Goal: Transaction & Acquisition: Purchase product/service

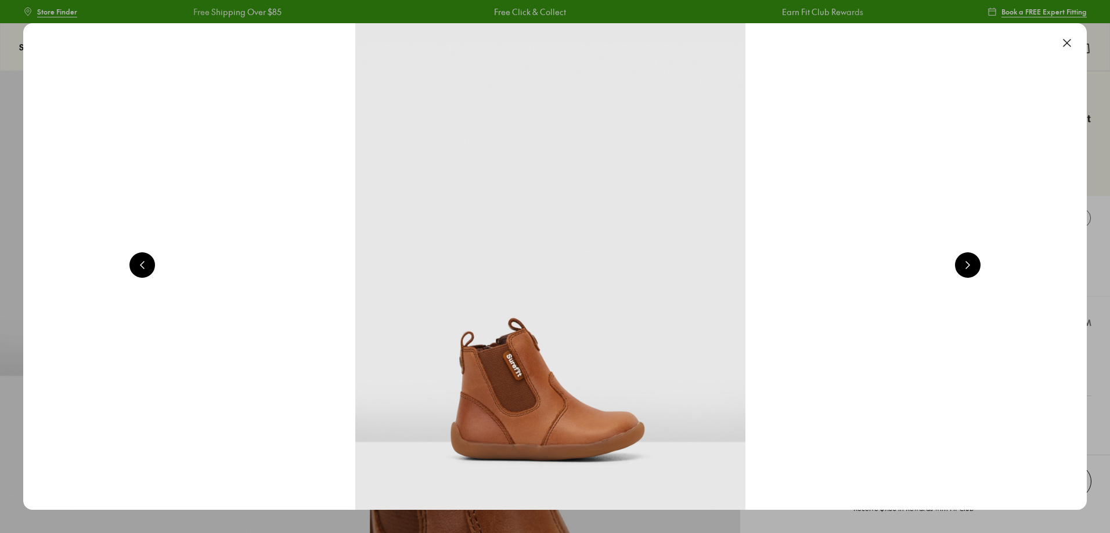
select select "*"
click at [1071, 42] on button at bounding box center [1067, 43] width 26 height 26
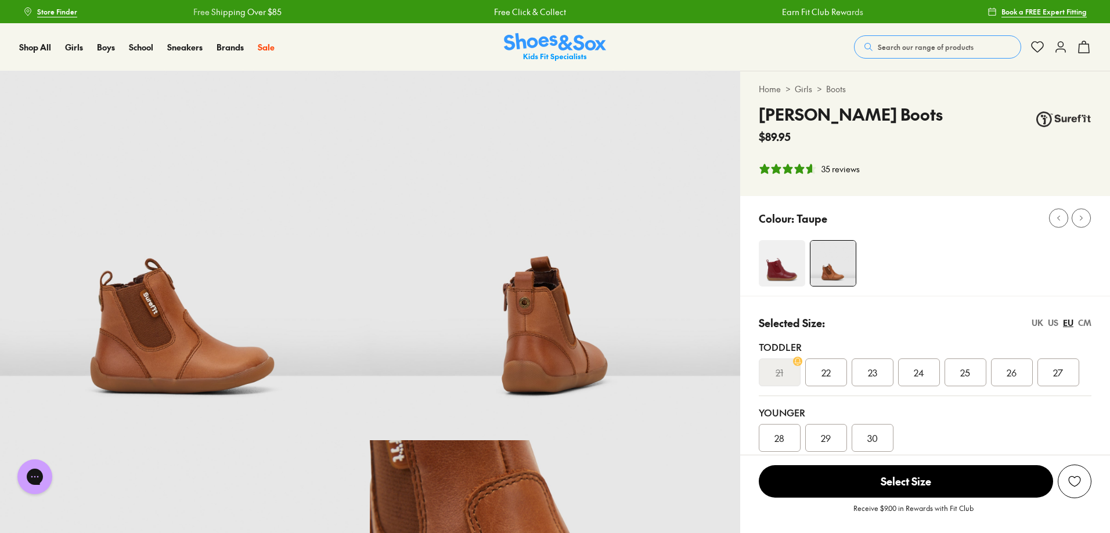
click at [916, 52] on span "Search our range of products" at bounding box center [925, 47] width 96 height 10
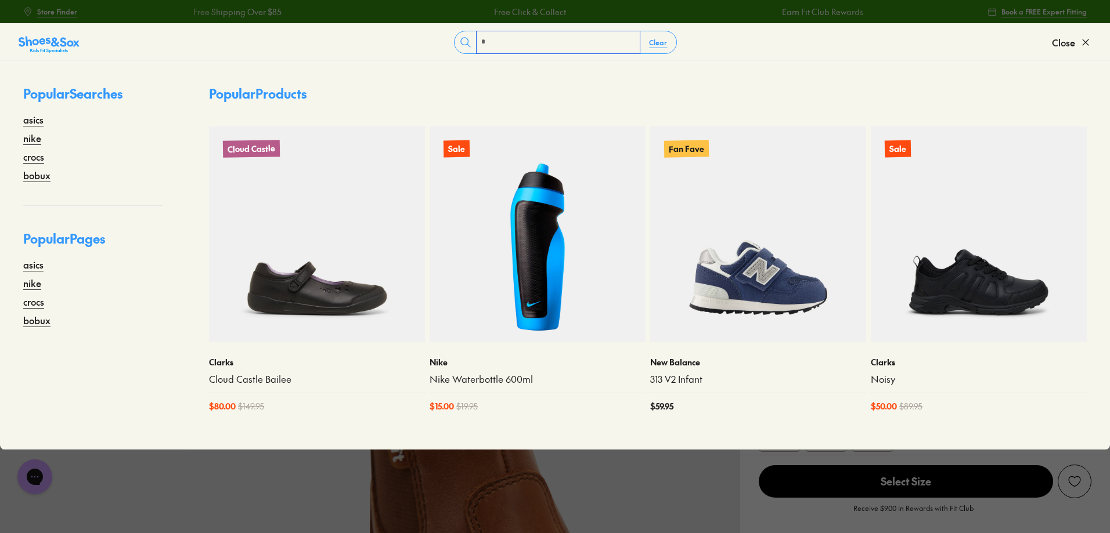
type input "**"
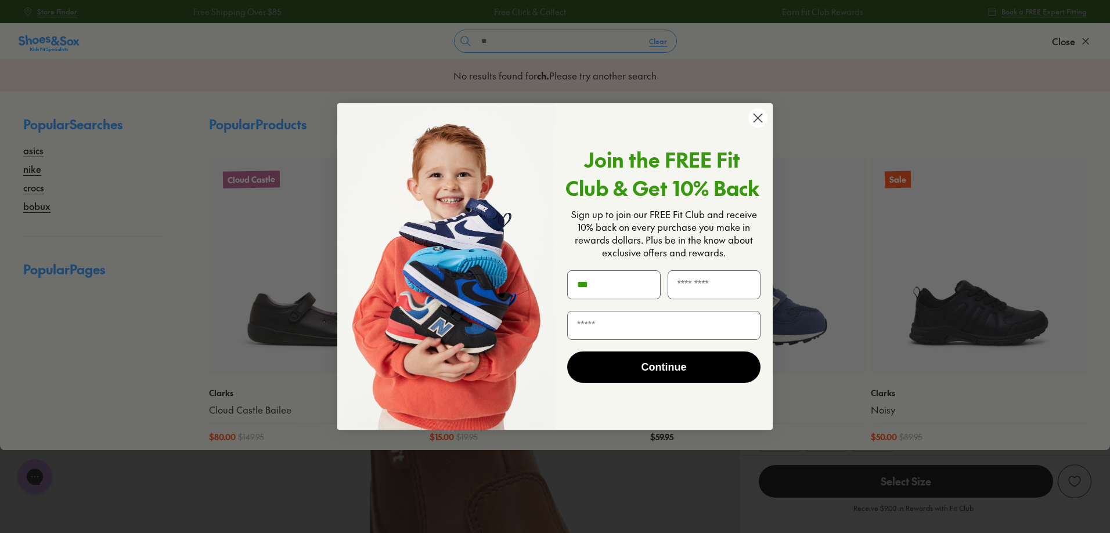
type input "***"
click at [753, 111] on circle "Close dialog" at bounding box center [757, 118] width 19 height 19
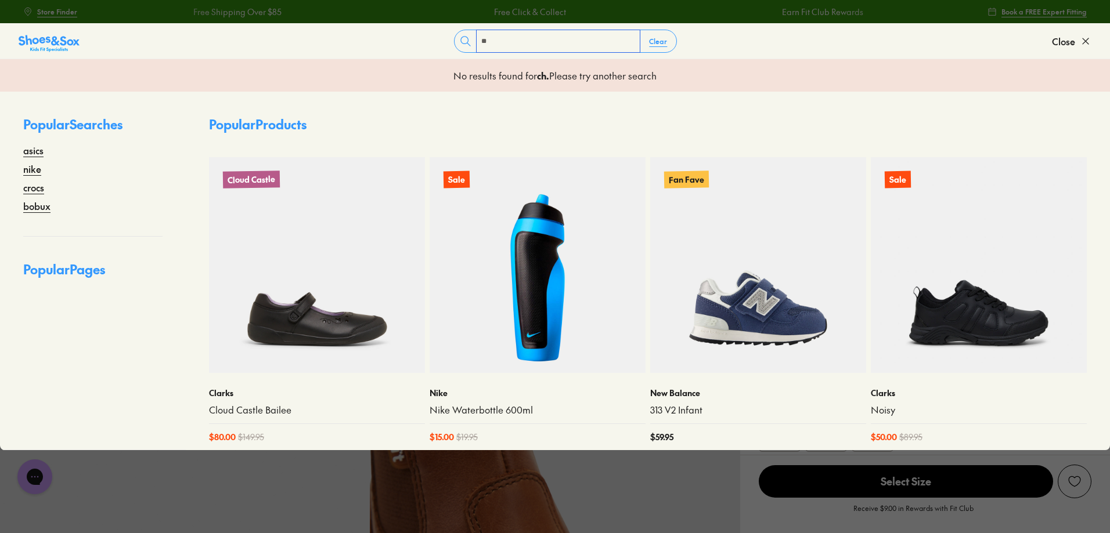
click at [512, 46] on input "**" at bounding box center [557, 41] width 163 height 22
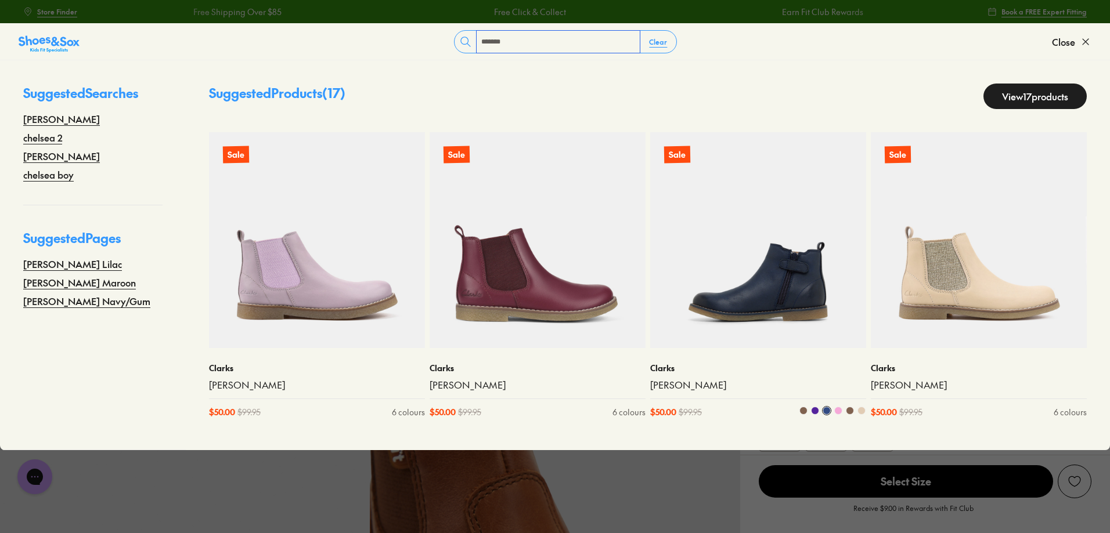
type input "*******"
click at [847, 411] on span at bounding box center [850, 411] width 8 height 8
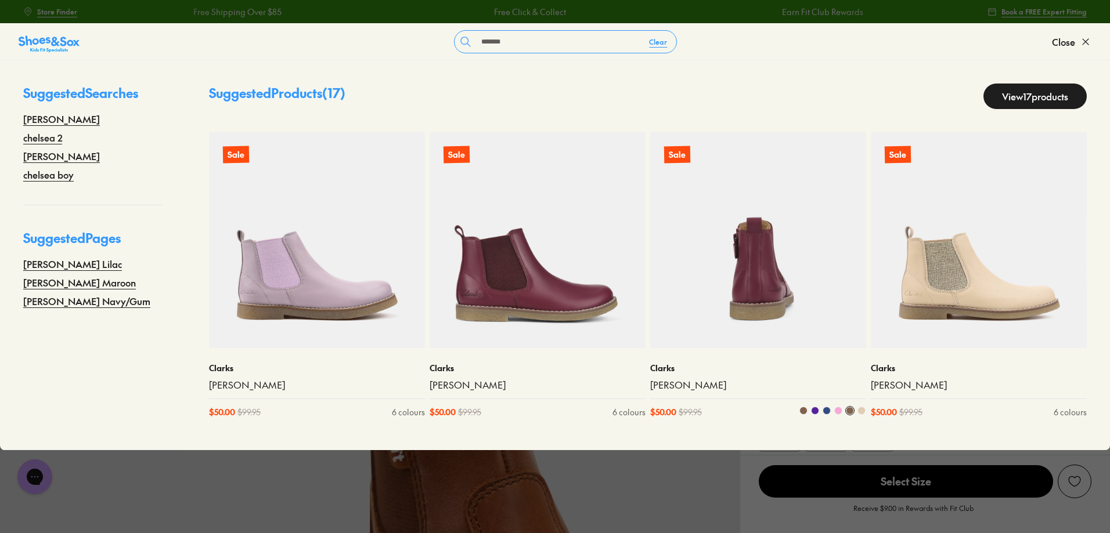
click at [800, 408] on span at bounding box center [803, 411] width 8 height 8
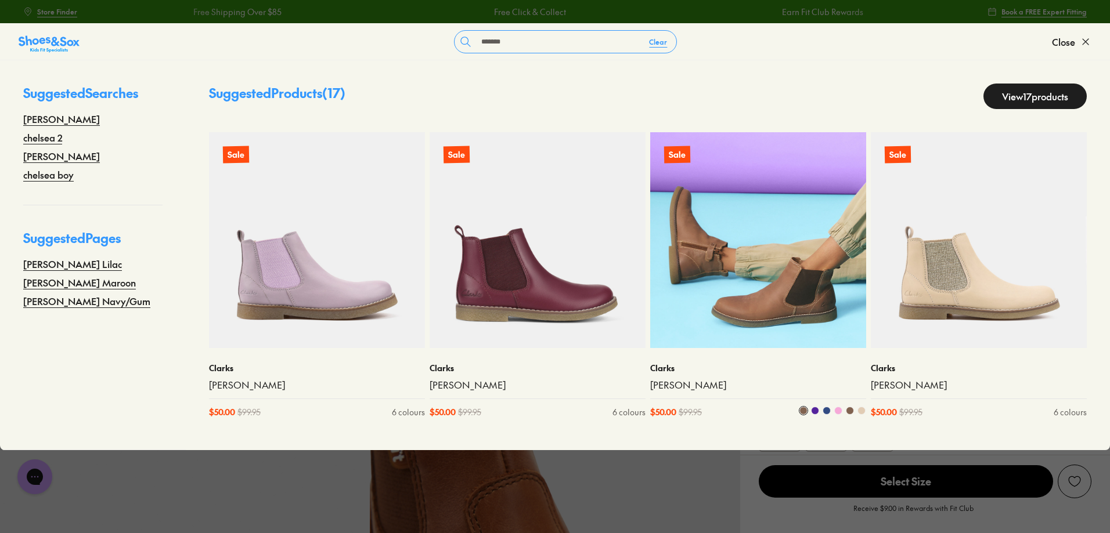
click at [749, 276] on img at bounding box center [758, 240] width 216 height 216
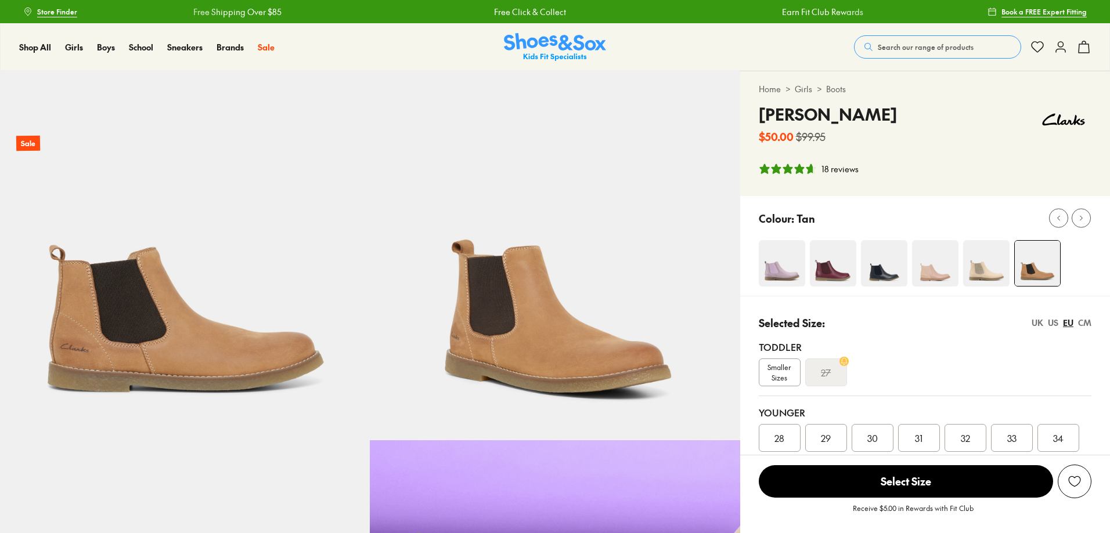
select select "*"
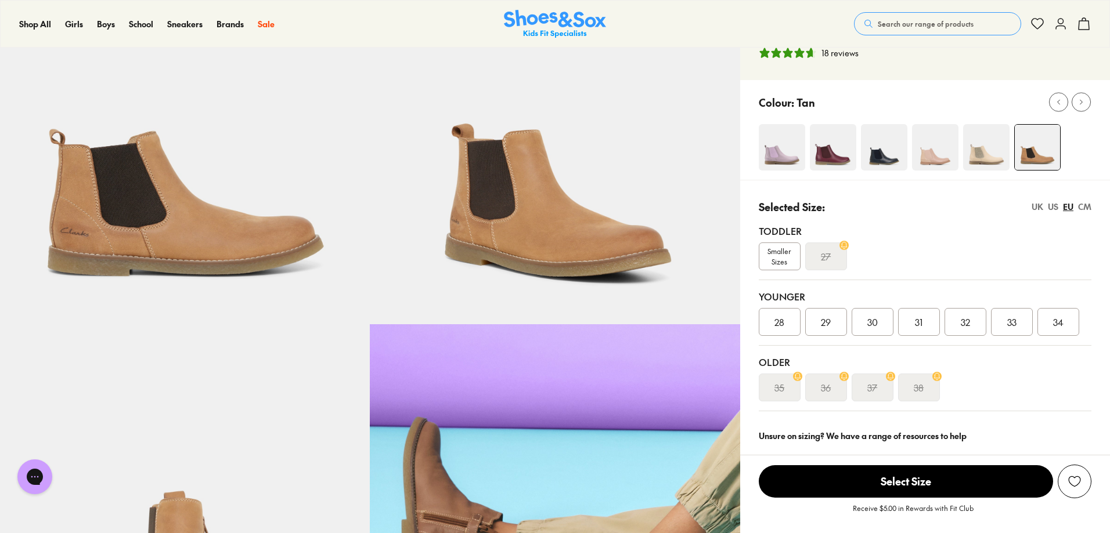
click at [765, 259] on span "Smaller Sizes" at bounding box center [779, 256] width 41 height 21
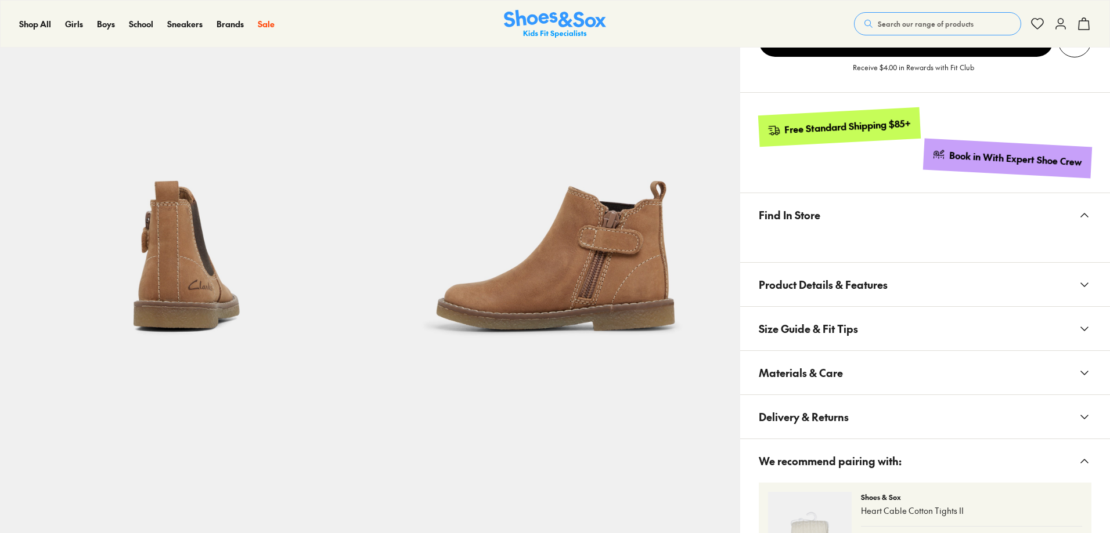
scroll to position [464, 0]
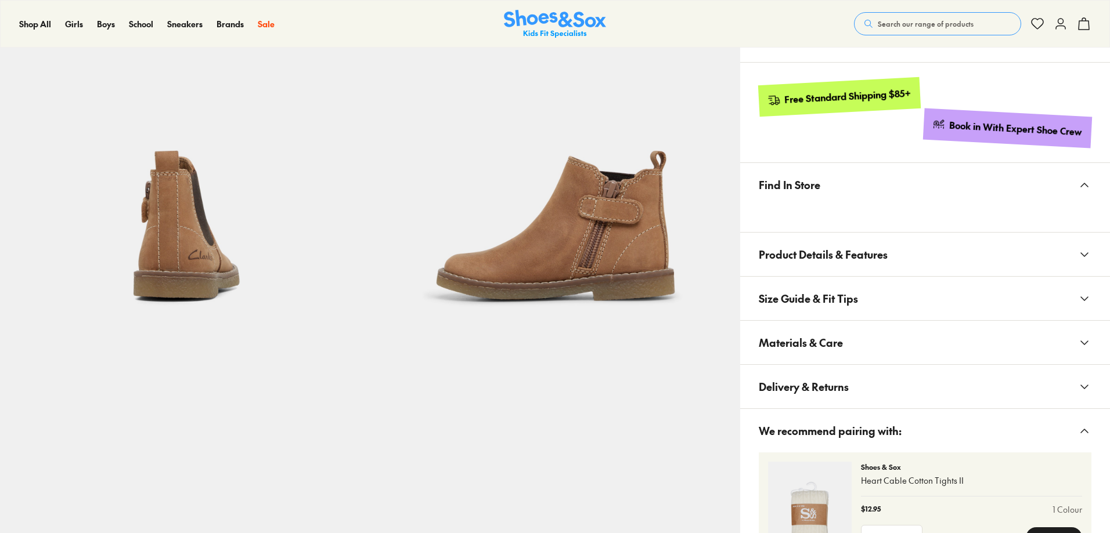
click at [773, 281] on span "Size Guide & Fit Tips" at bounding box center [807, 298] width 99 height 34
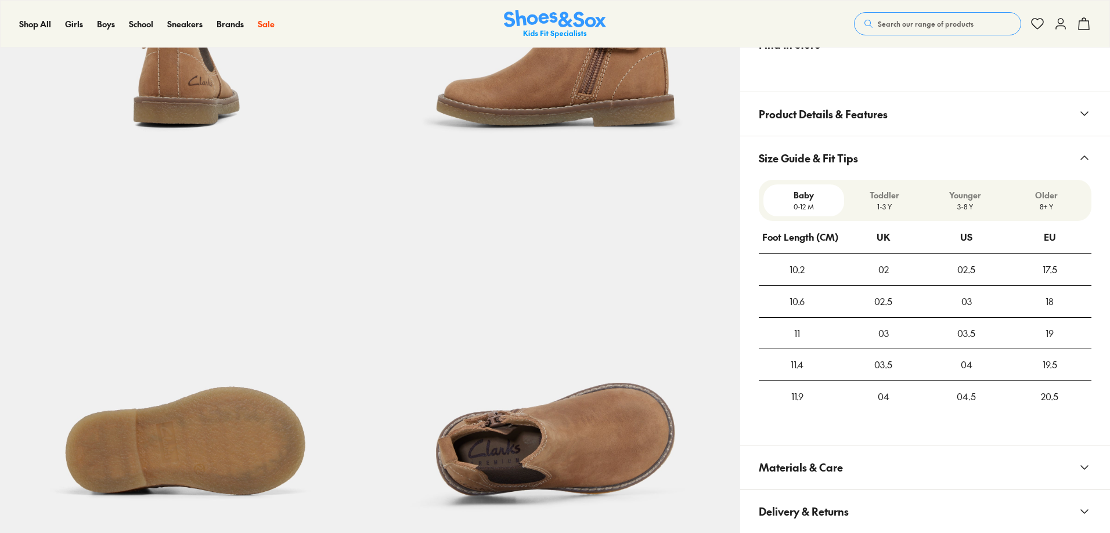
select select "*"
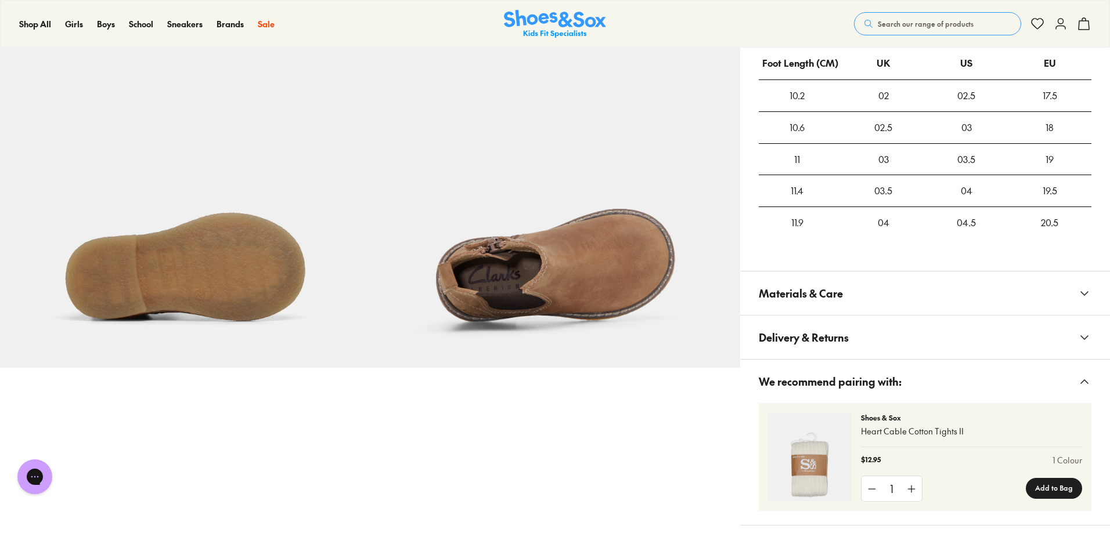
scroll to position [0, 0]
click at [812, 292] on span "Materials & Care" at bounding box center [800, 293] width 84 height 34
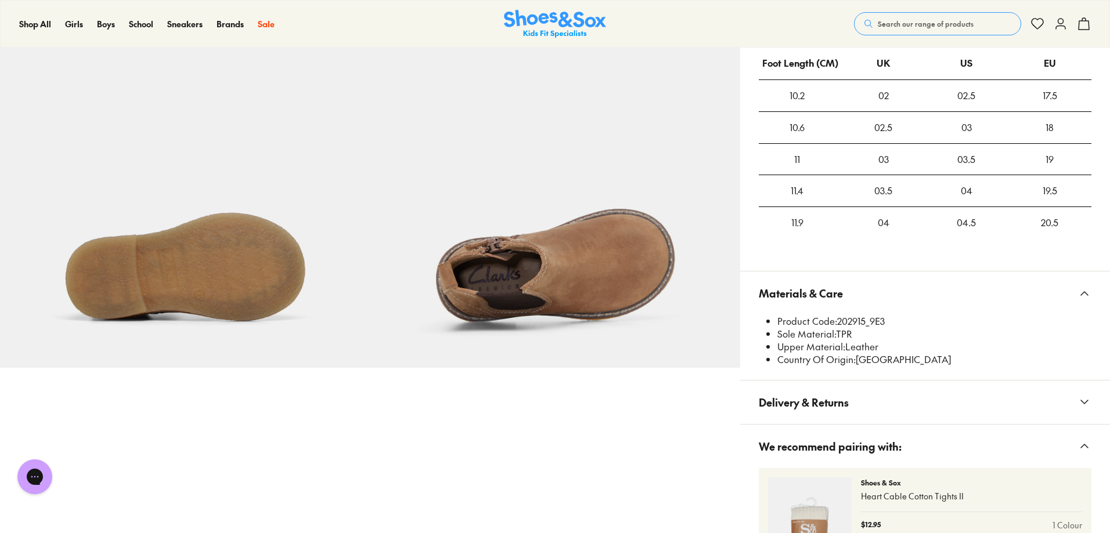
click at [836, 322] on li "Product Code: 202915_9E3" at bounding box center [934, 321] width 314 height 13
drag, startPoint x: 837, startPoint y: 322, endPoint x: 866, endPoint y: 320, distance: 28.5
click at [866, 320] on li "Product Code: 202915_9E3" at bounding box center [934, 321] width 314 height 13
copy li "202915"
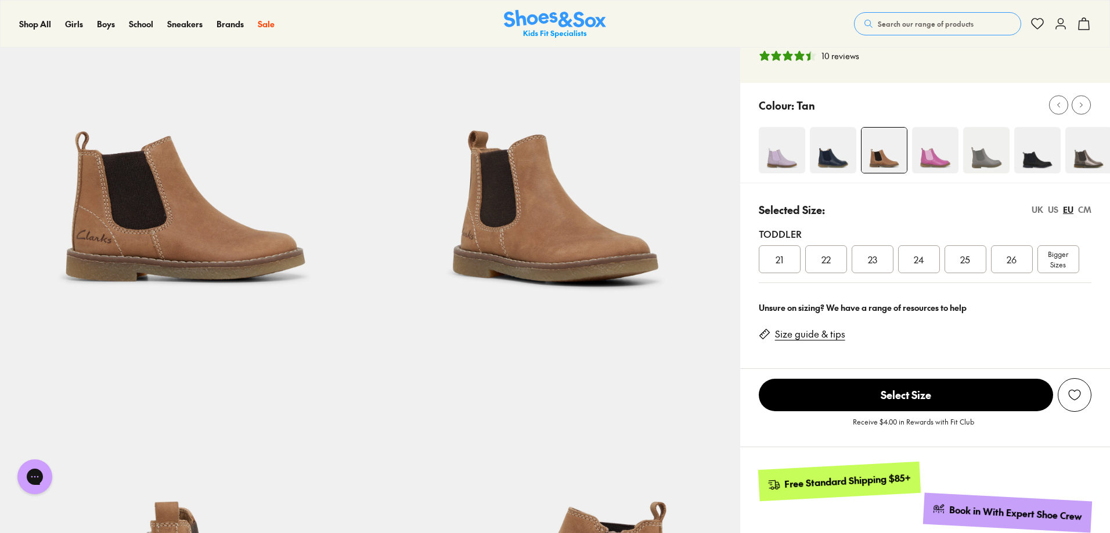
scroll to position [116, 0]
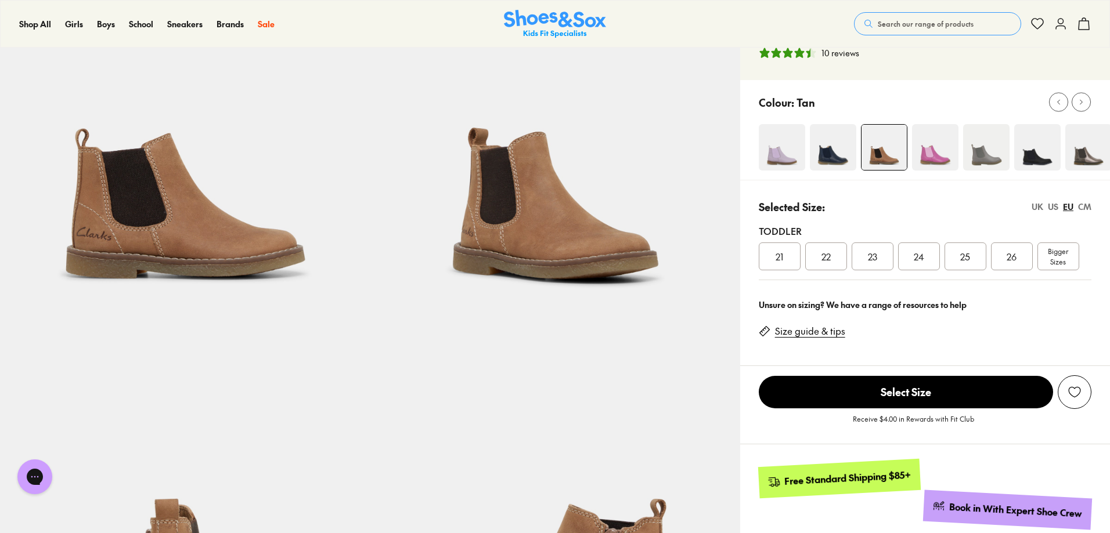
click at [858, 248] on div "23" at bounding box center [872, 257] width 42 height 28
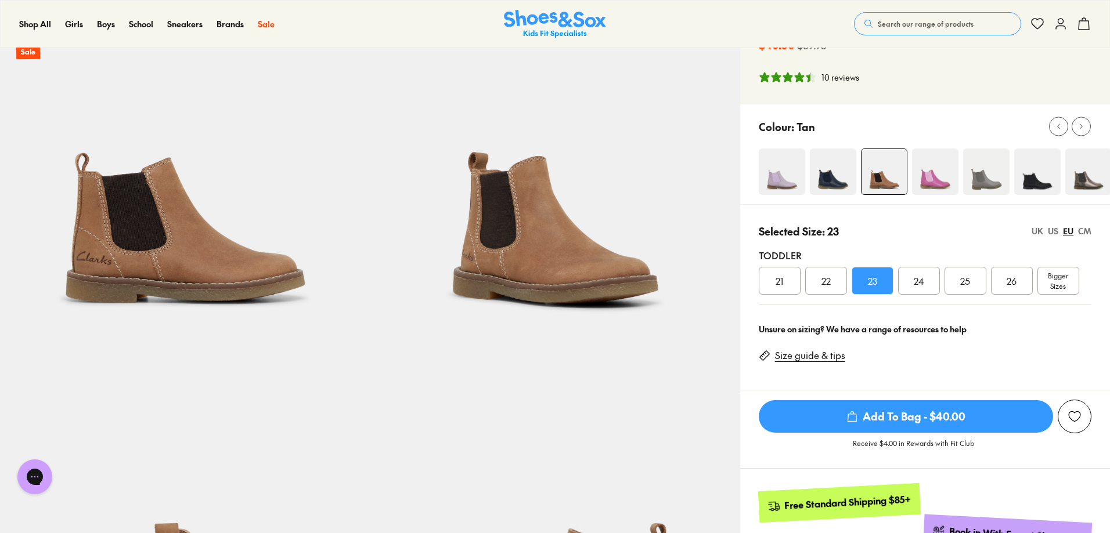
scroll to position [58, 0]
